Goal: Task Accomplishment & Management: Complete application form

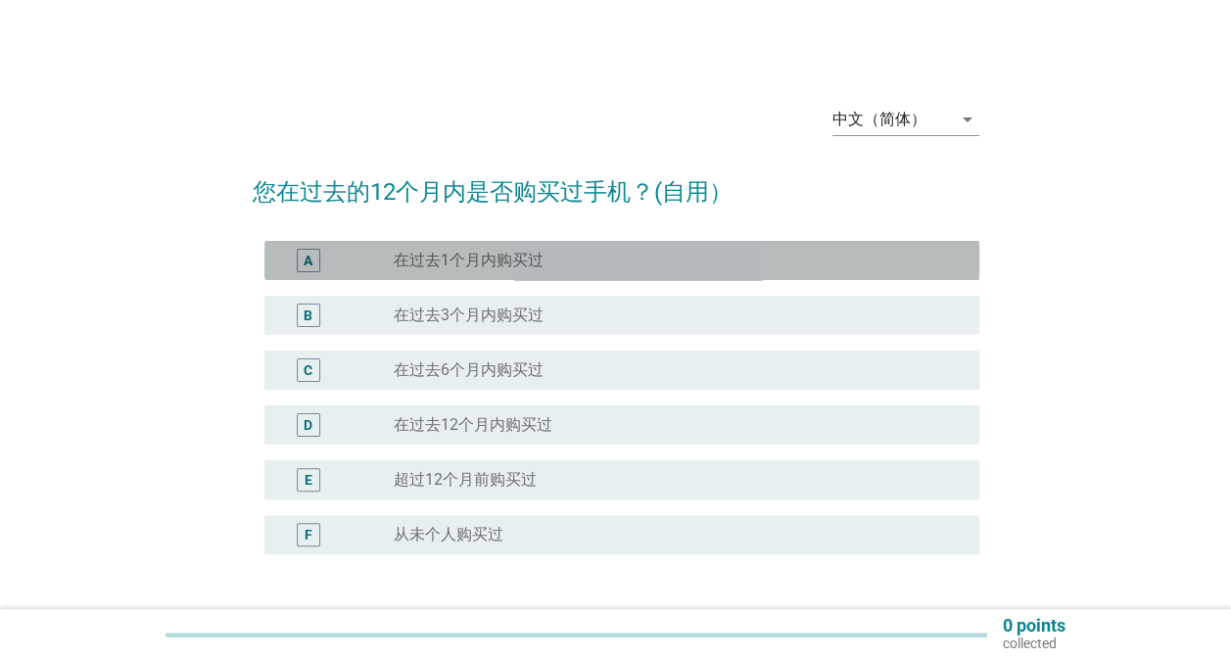
click at [478, 244] on div "A radio_button_unchecked 在过去1个月内购买过" at bounding box center [622, 260] width 715 height 39
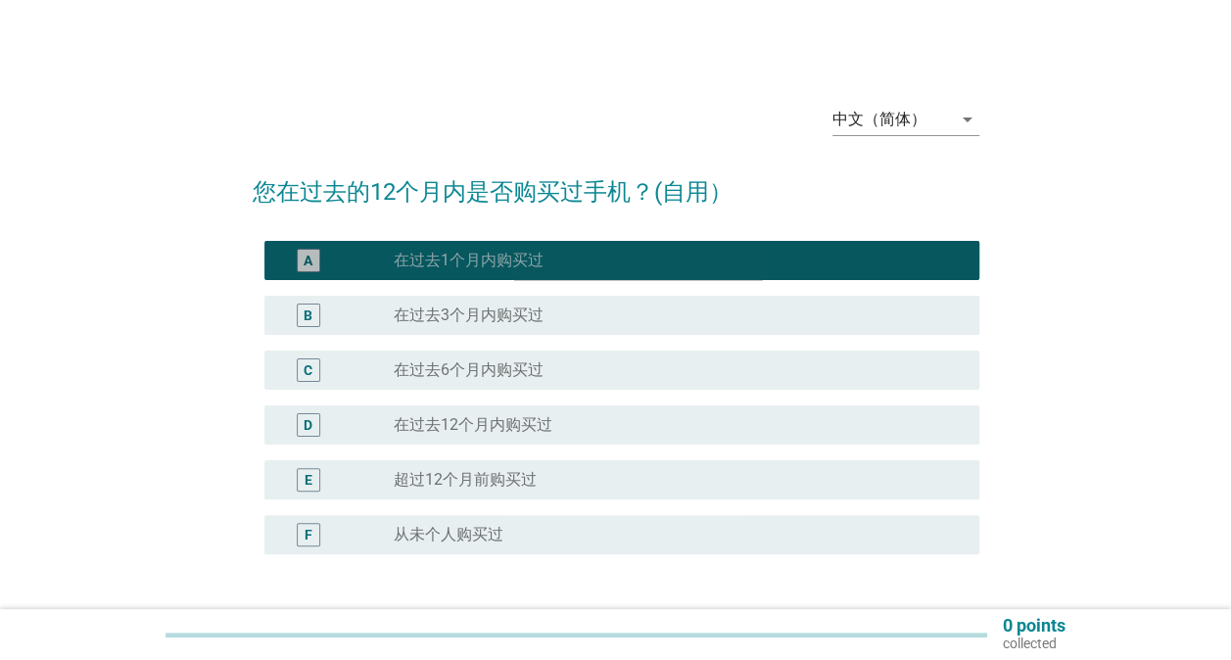
click at [478, 244] on div "A radio_button_checked 在过去1个月内购买过" at bounding box center [622, 260] width 715 height 39
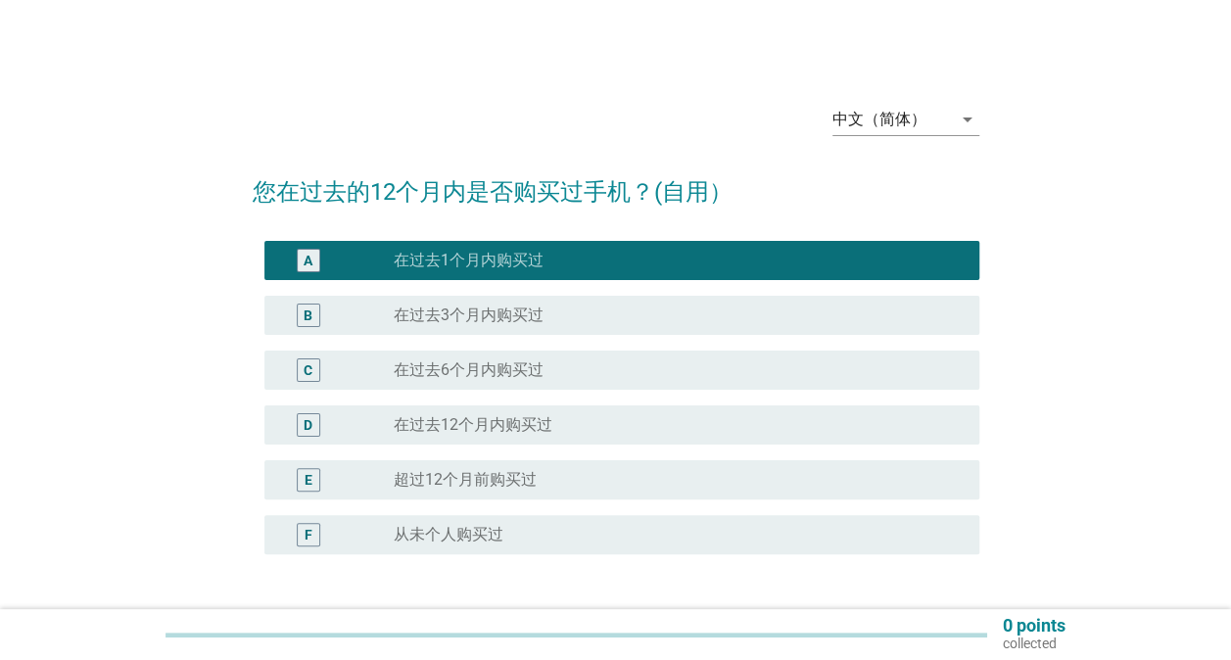
click at [480, 381] on div "radio_button_unchecked 在过去6个月内购买过" at bounding box center [679, 371] width 570 height 24
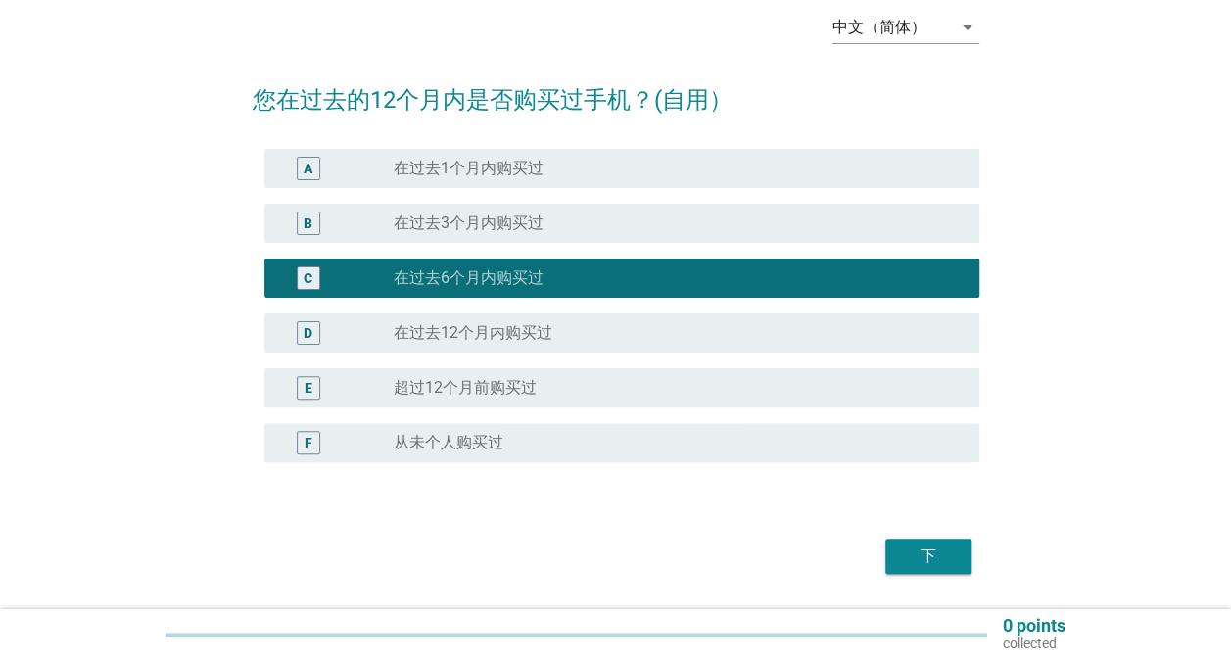
scroll to position [151, 0]
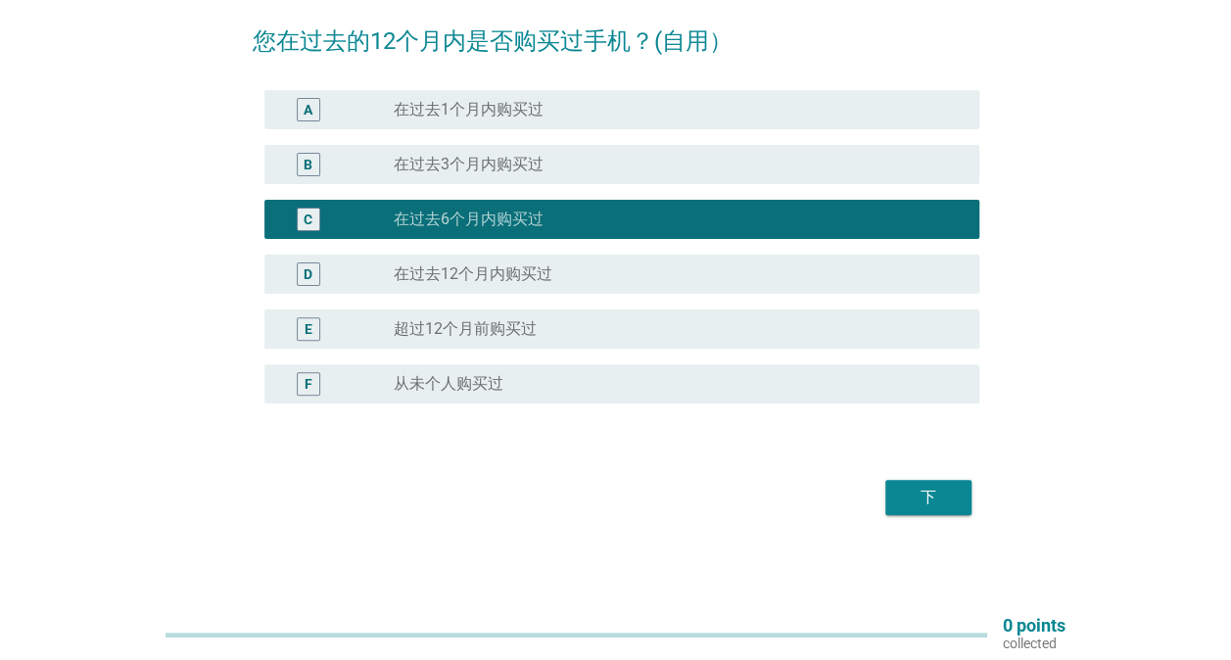
click at [939, 480] on button "下" at bounding box center [929, 497] width 86 height 35
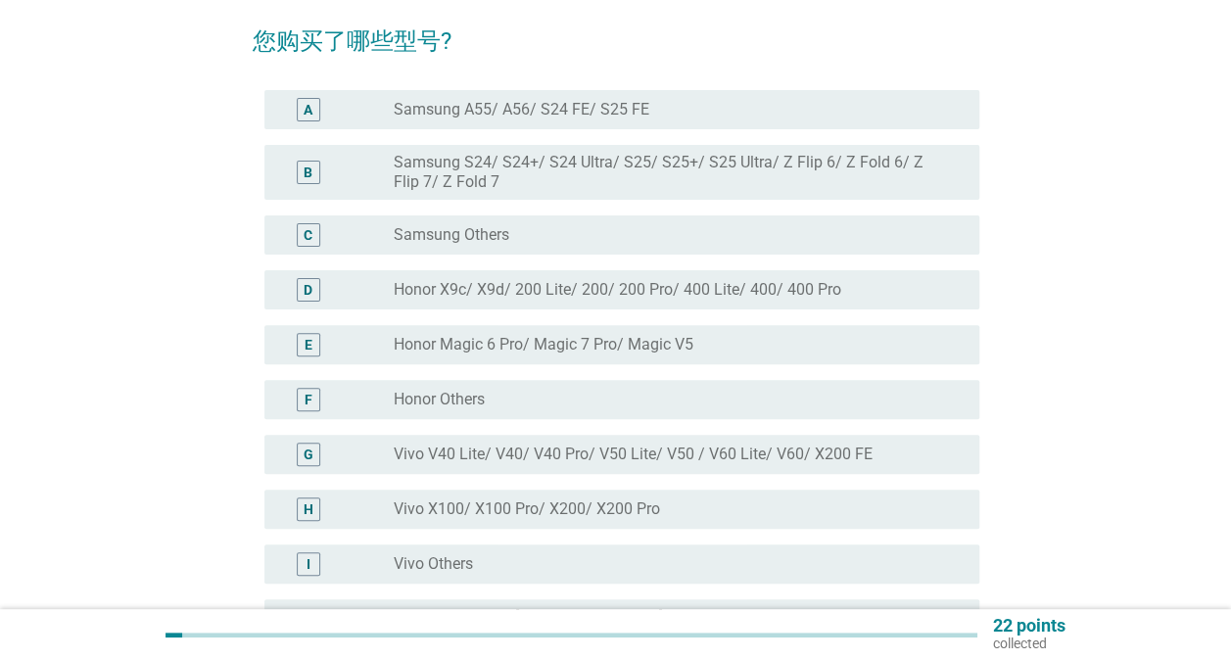
scroll to position [0, 0]
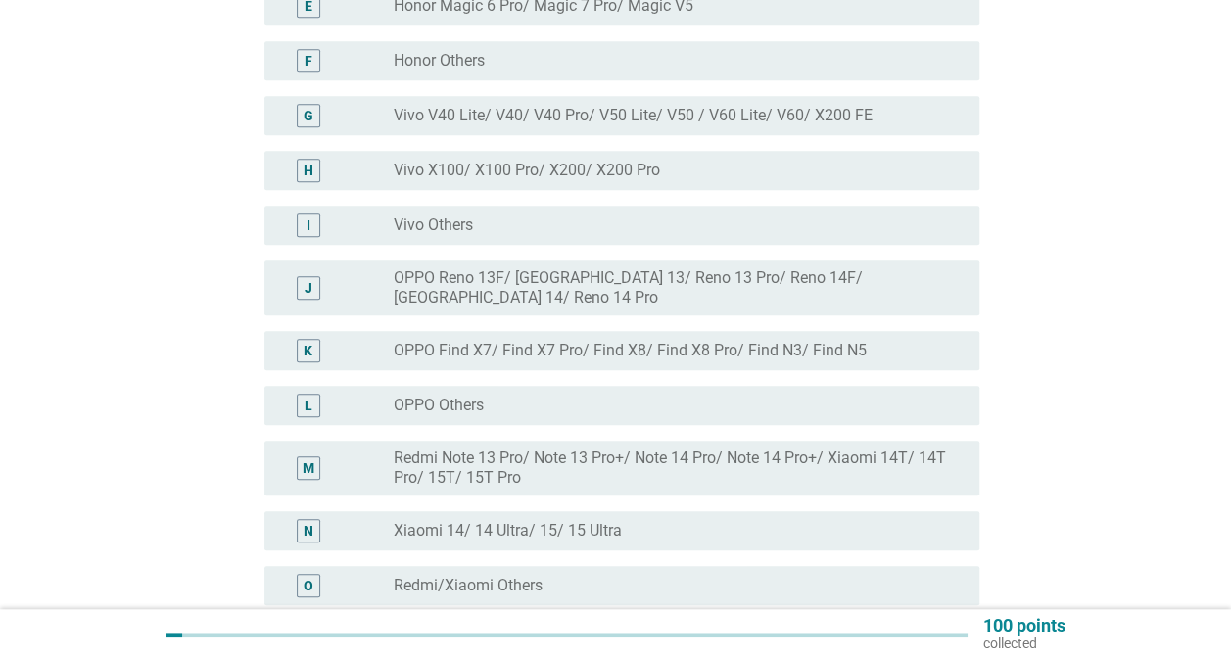
click at [516, 511] on div "N radio_button_unchecked Xiaomi 14/ 14 Ultra/ 15/ 15 Ultra" at bounding box center [622, 530] width 715 height 39
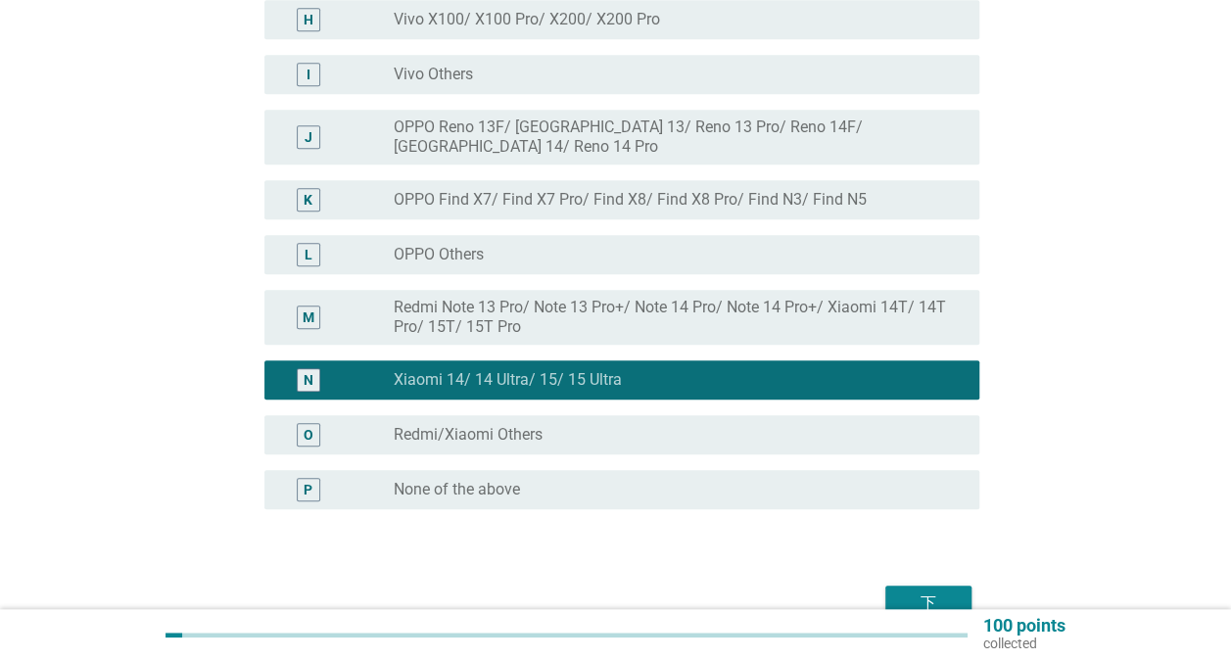
scroll to position [731, 0]
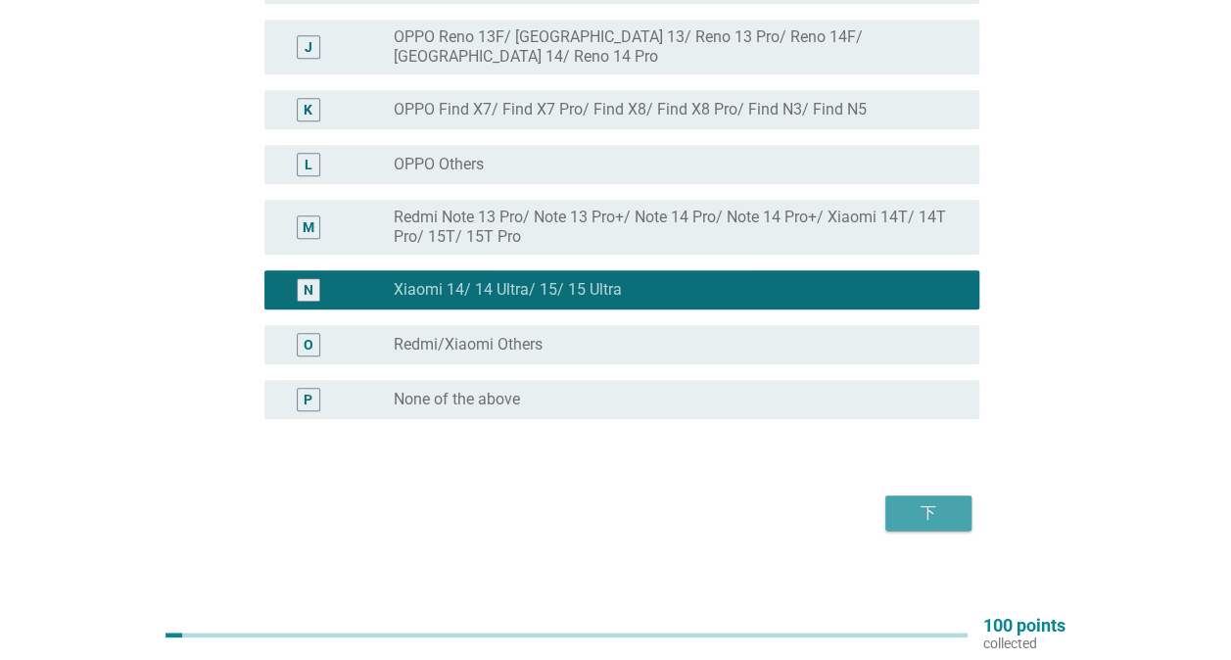
click at [918, 504] on div "下" at bounding box center [928, 514] width 55 height 24
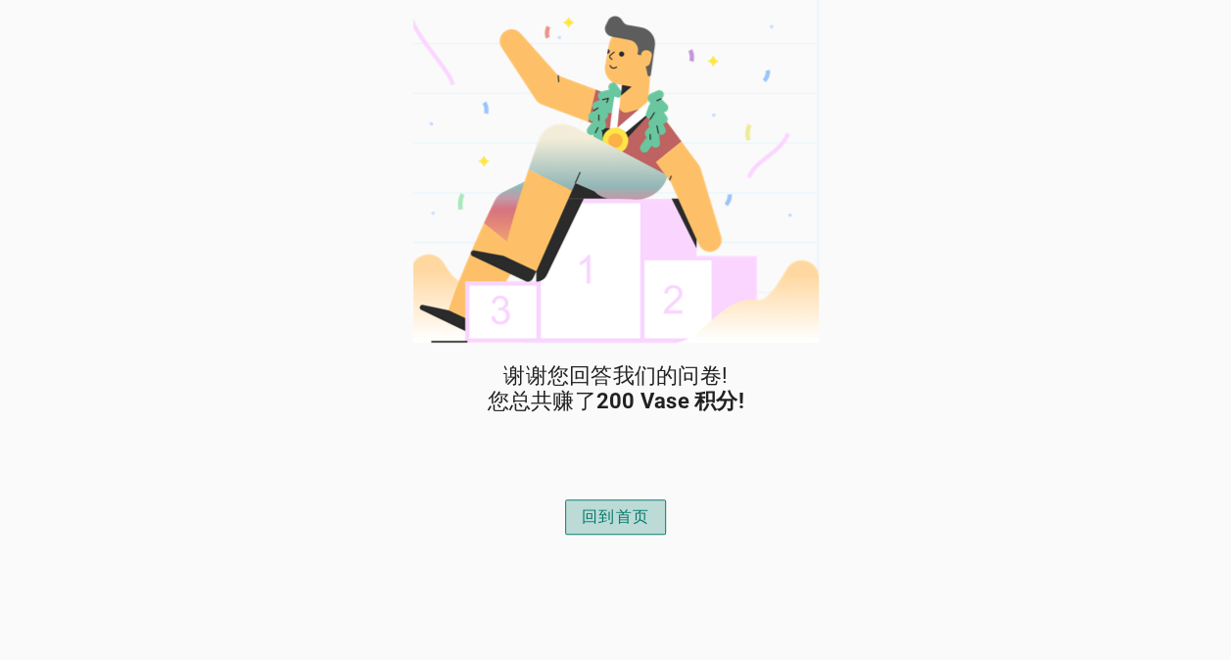
click at [645, 503] on button "回到首页" at bounding box center [615, 517] width 101 height 35
